Goal: Task Accomplishment & Management: Use online tool/utility

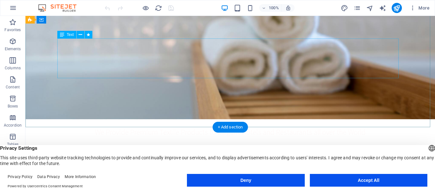
scroll to position [32, 0]
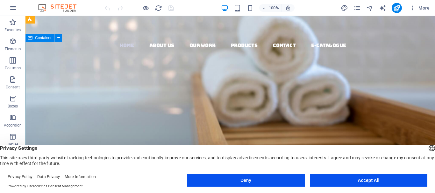
click at [111, 101] on div "Your Partner in Textile Excellence. We Provide Premium Textile Products to Eleg…" at bounding box center [230, 168] width 410 height 135
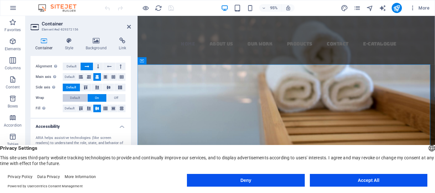
scroll to position [125, 0]
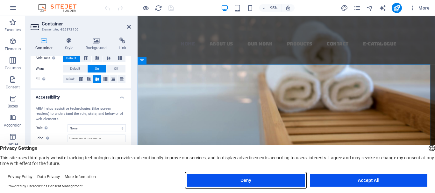
click at [288, 181] on button "Deny" at bounding box center [246, 180] width 118 height 13
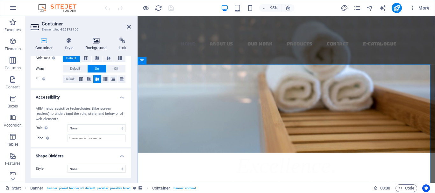
click at [106, 39] on icon at bounding box center [96, 41] width 31 height 6
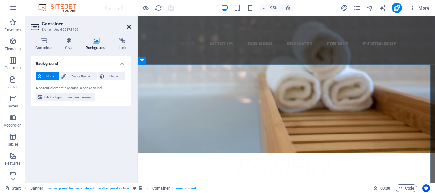
click at [130, 29] on icon at bounding box center [129, 26] width 4 height 5
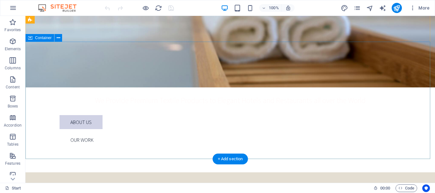
scroll to position [0, 0]
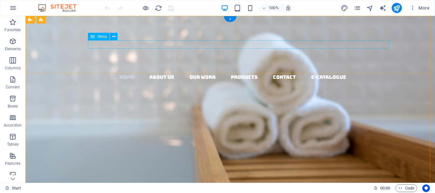
click at [200, 73] on nav "Home About us Our Work Products Contact E-Catalogue" at bounding box center [233, 77] width 405 height 8
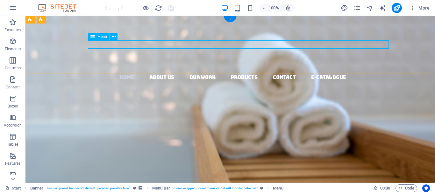
click at [213, 73] on nav "Home About us Our Work Products Contact E-Catalogue" at bounding box center [233, 77] width 405 height 8
select select "5"
select select
select select "4"
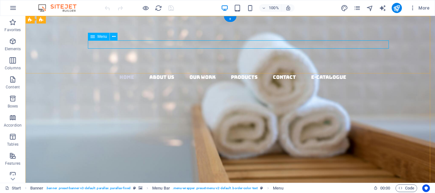
select select
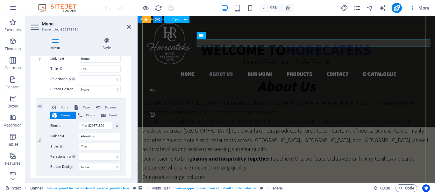
scroll to position [341, 0]
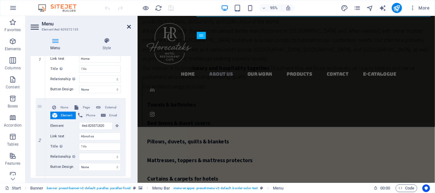
click at [130, 25] on icon at bounding box center [129, 26] width 4 height 5
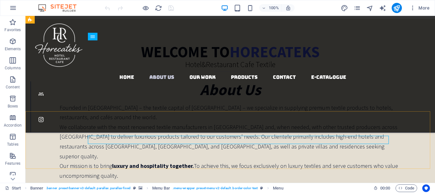
scroll to position [158, 0]
